Goal: Contribute content: Contribute content

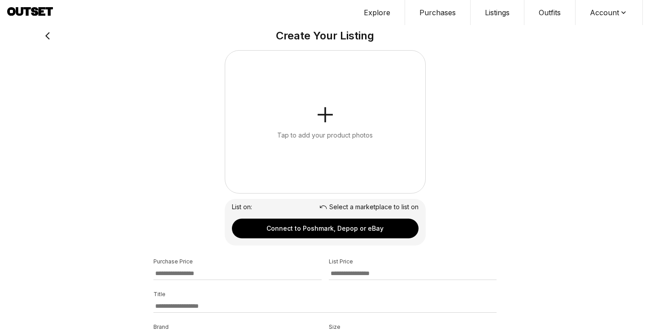
click at [316, 155] on button "Tap to add your product photos" at bounding box center [325, 122] width 200 height 143
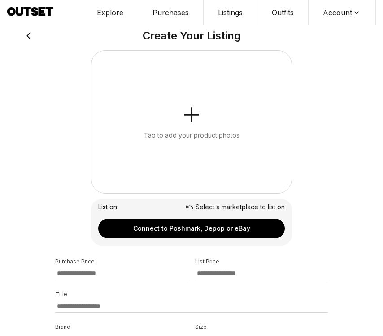
click at [213, 113] on button "Tap to add your product photos" at bounding box center [191, 122] width 200 height 143
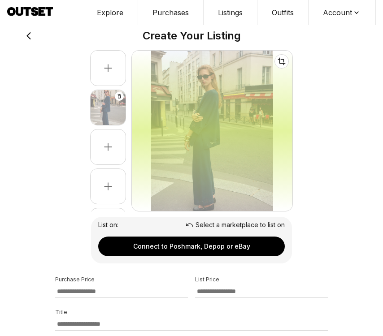
select select "*****"
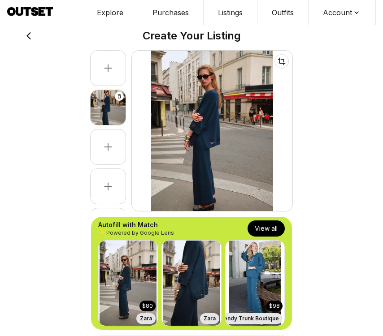
click at [270, 227] on button "View all" at bounding box center [266, 229] width 37 height 16
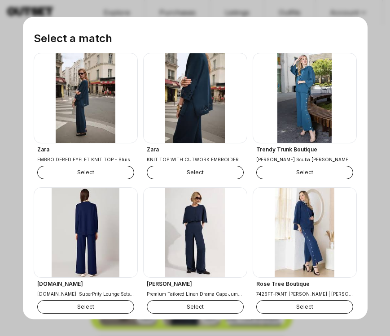
click at [87, 178] on button "Select" at bounding box center [85, 171] width 97 height 13
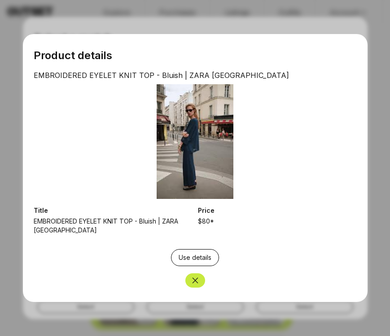
click at [200, 278] on button "Close" at bounding box center [195, 281] width 20 height 14
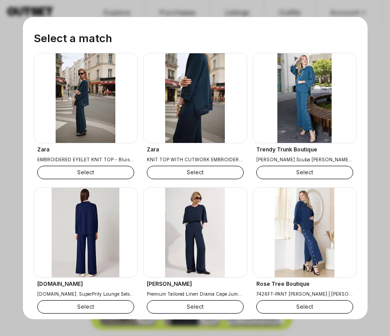
click at [113, 172] on button "Select" at bounding box center [85, 171] width 97 height 13
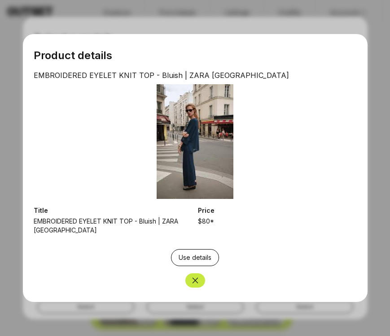
click at [193, 276] on icon "Close" at bounding box center [195, 280] width 9 height 9
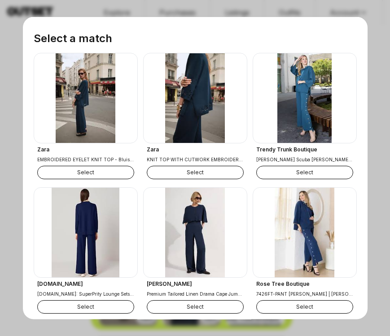
click at [211, 173] on button "Select" at bounding box center [195, 171] width 97 height 13
